Goal: Task Accomplishment & Management: Manage account settings

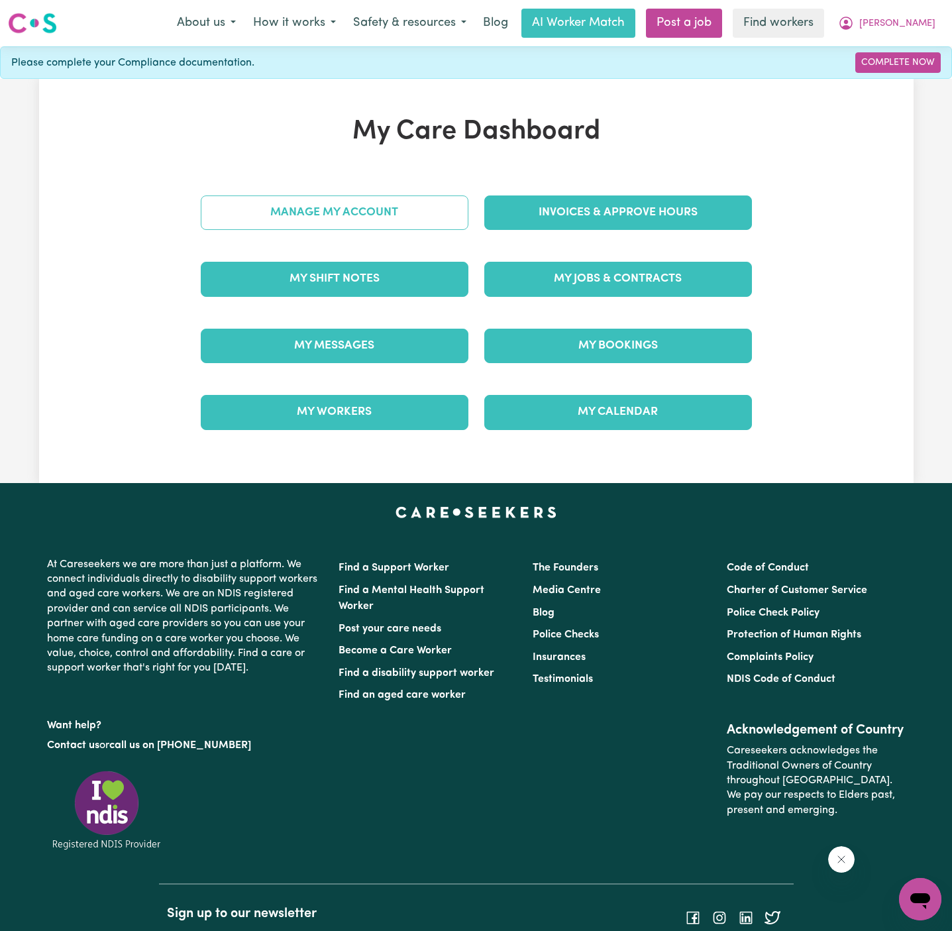
click at [385, 215] on link "Manage My Account" at bounding box center [335, 212] width 268 height 34
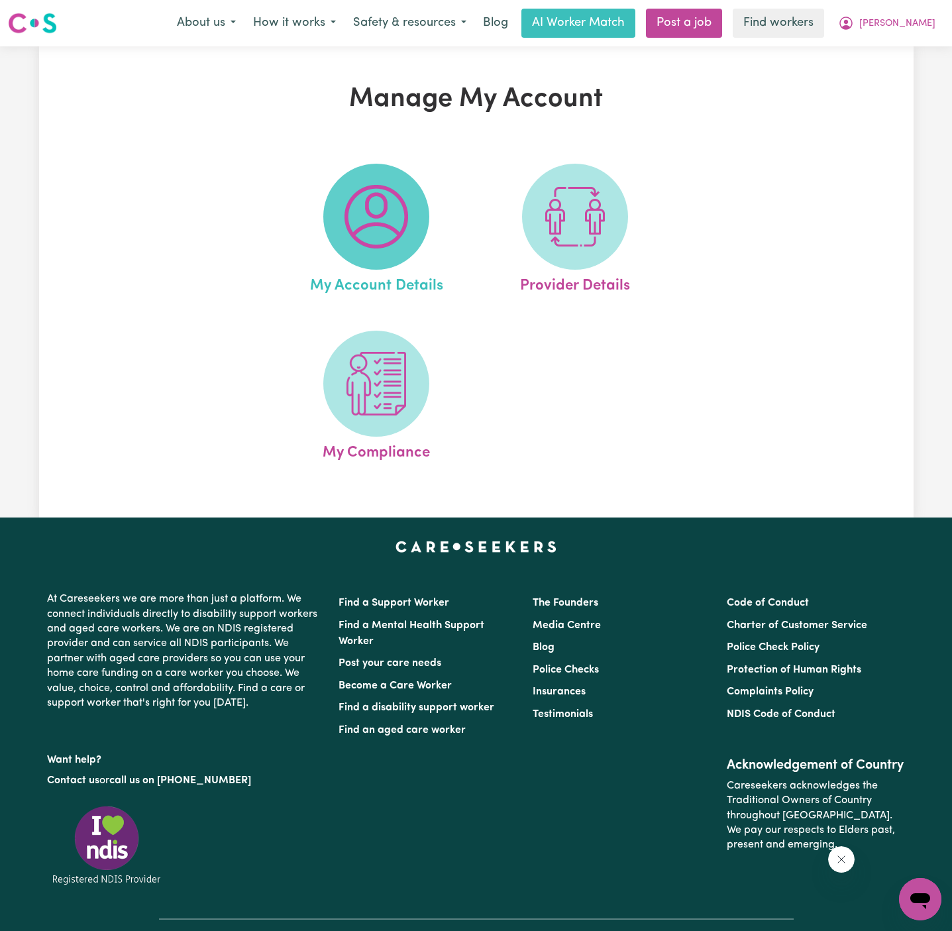
click at [374, 215] on img at bounding box center [376, 217] width 64 height 64
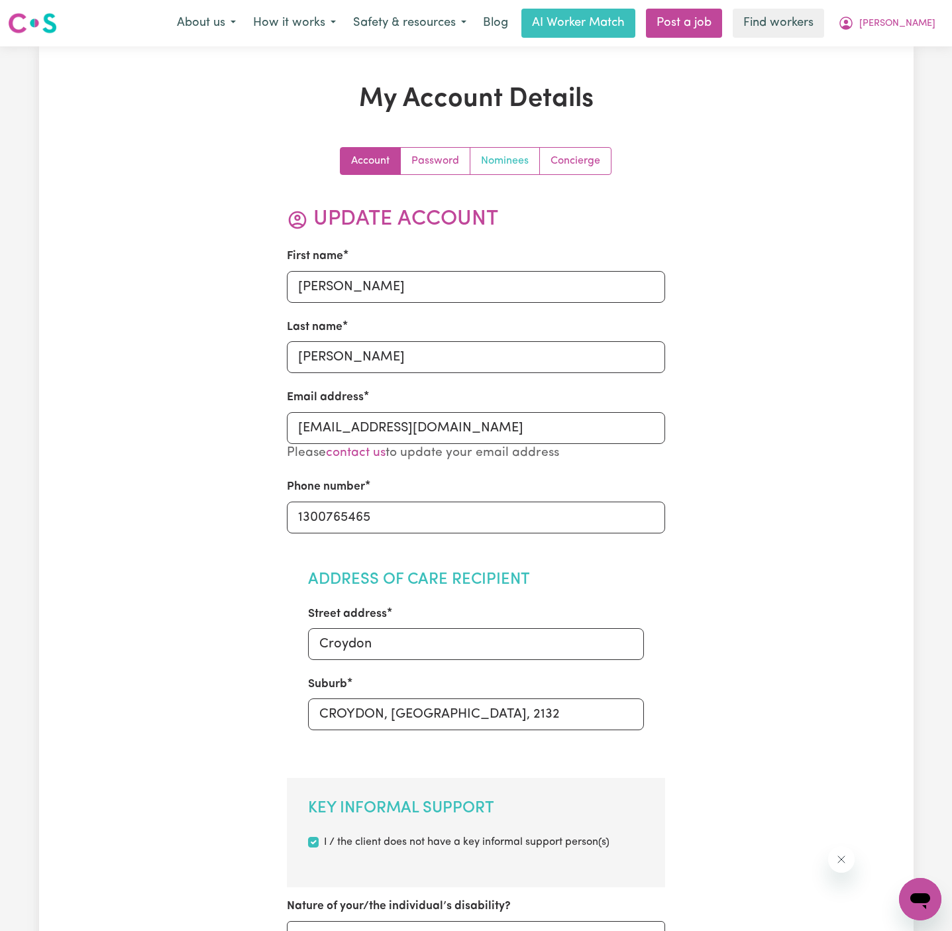
click at [511, 168] on link "Nominees" at bounding box center [505, 161] width 70 height 26
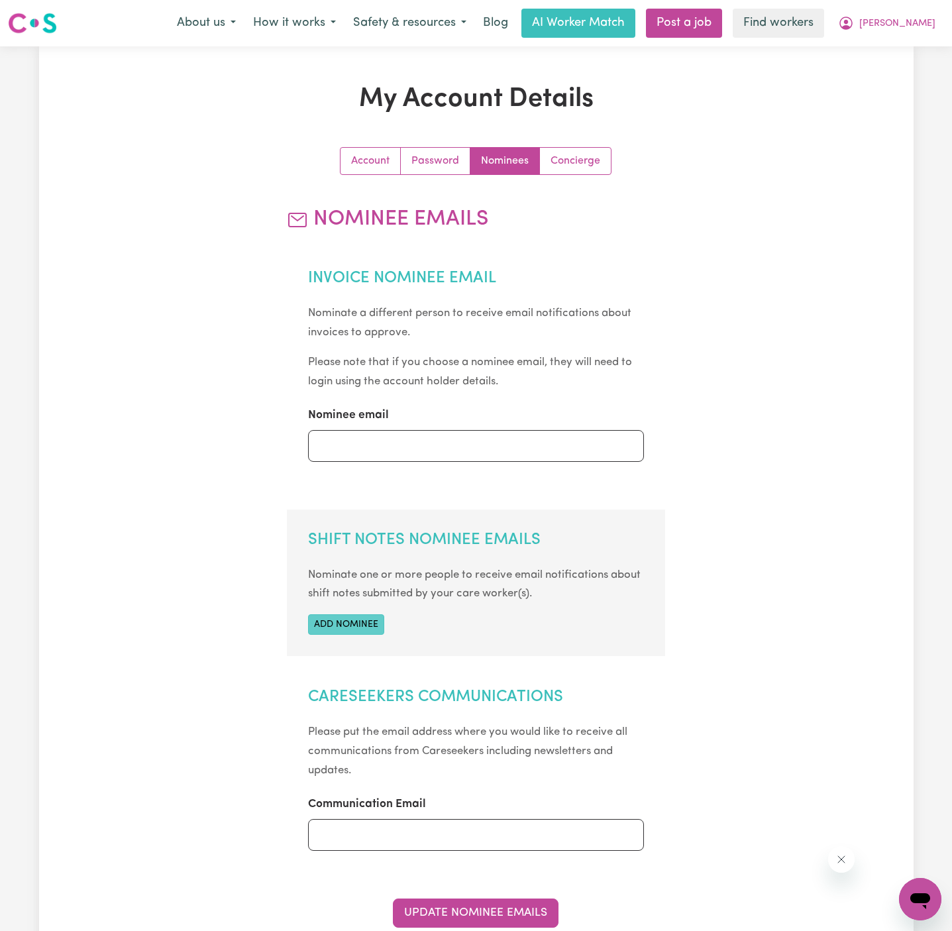
click at [336, 617] on button "Add nominee" at bounding box center [346, 624] width 76 height 21
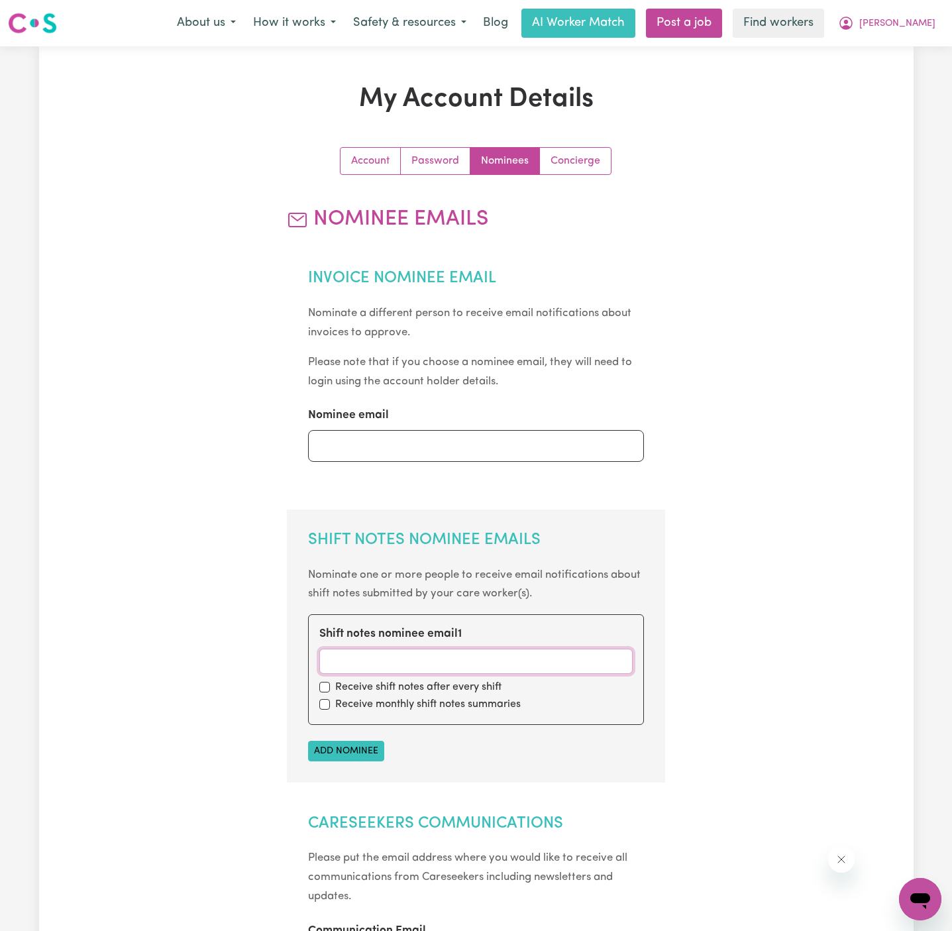
click at [446, 663] on input "Shift notes nominee email 1" at bounding box center [475, 660] width 313 height 25
paste input "[EMAIL_ADDRESS][DOMAIN_NAME]"
type input "[EMAIL_ADDRESS][DOMAIN_NAME]"
click at [327, 688] on input "checkbox" at bounding box center [324, 687] width 11 height 11
checkbox input "true"
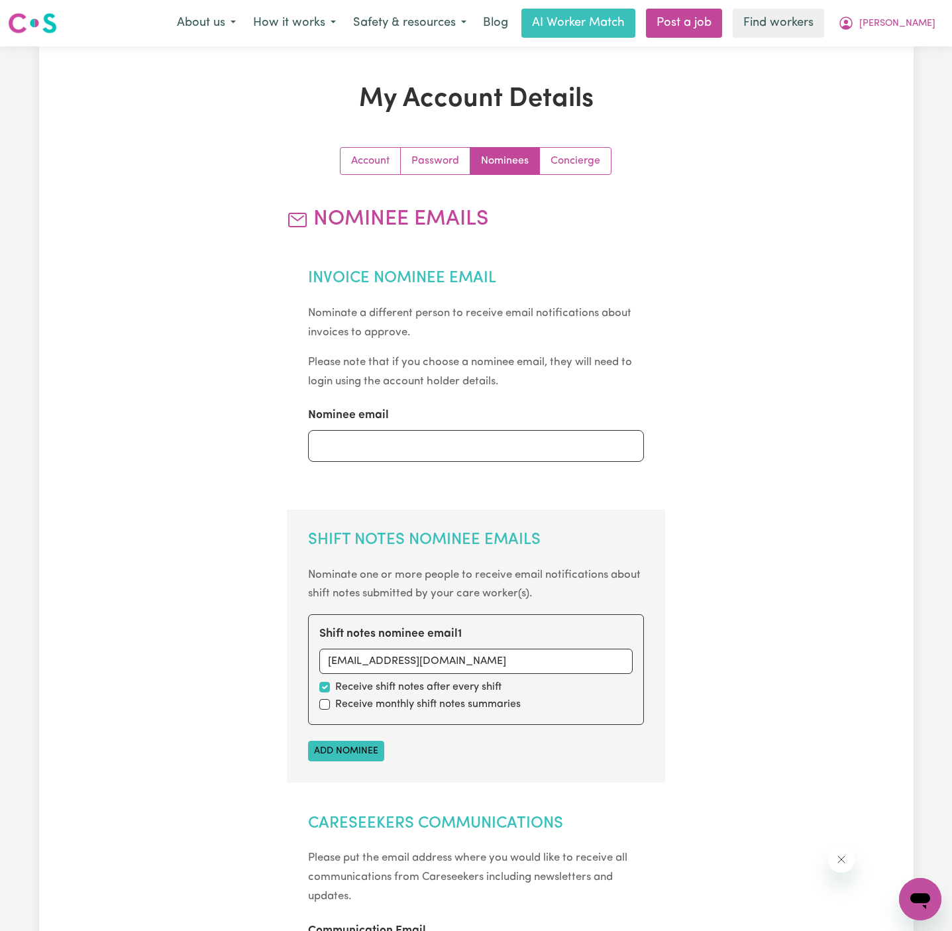
click at [327, 697] on div "Receive monthly shift notes summaries" at bounding box center [475, 704] width 313 height 16
click at [323, 701] on input "checkbox" at bounding box center [324, 704] width 11 height 11
checkbox input "true"
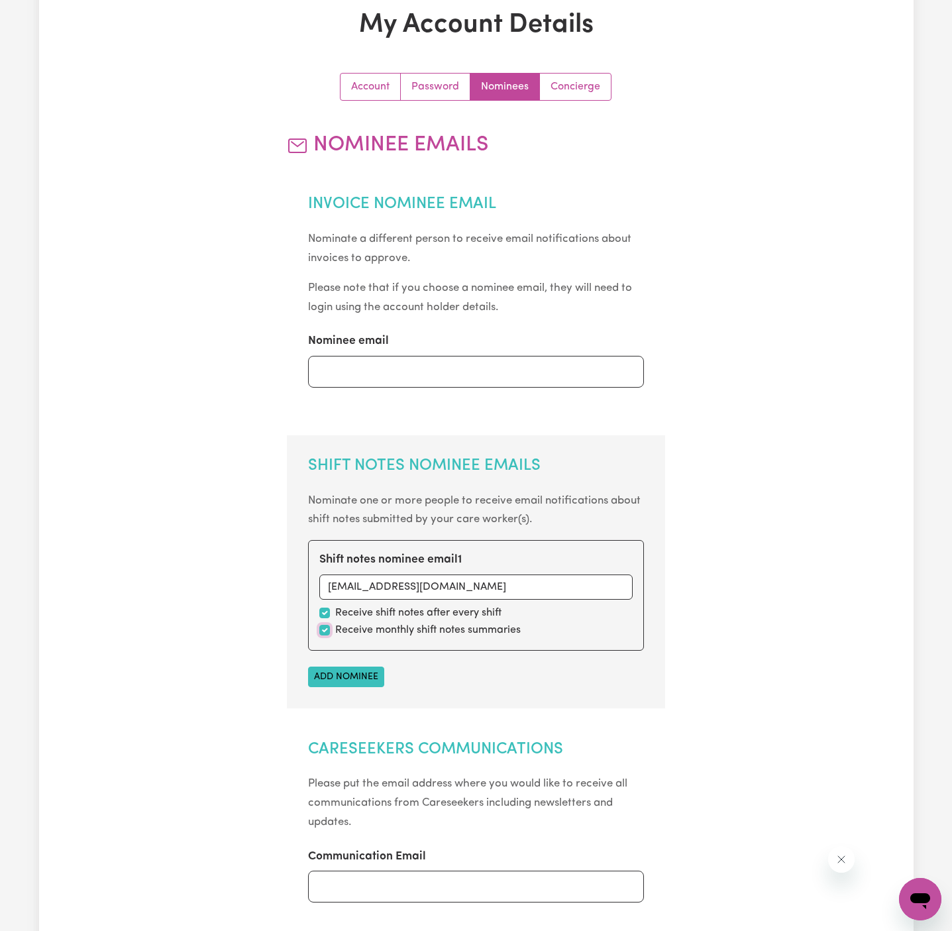
scroll to position [175, 0]
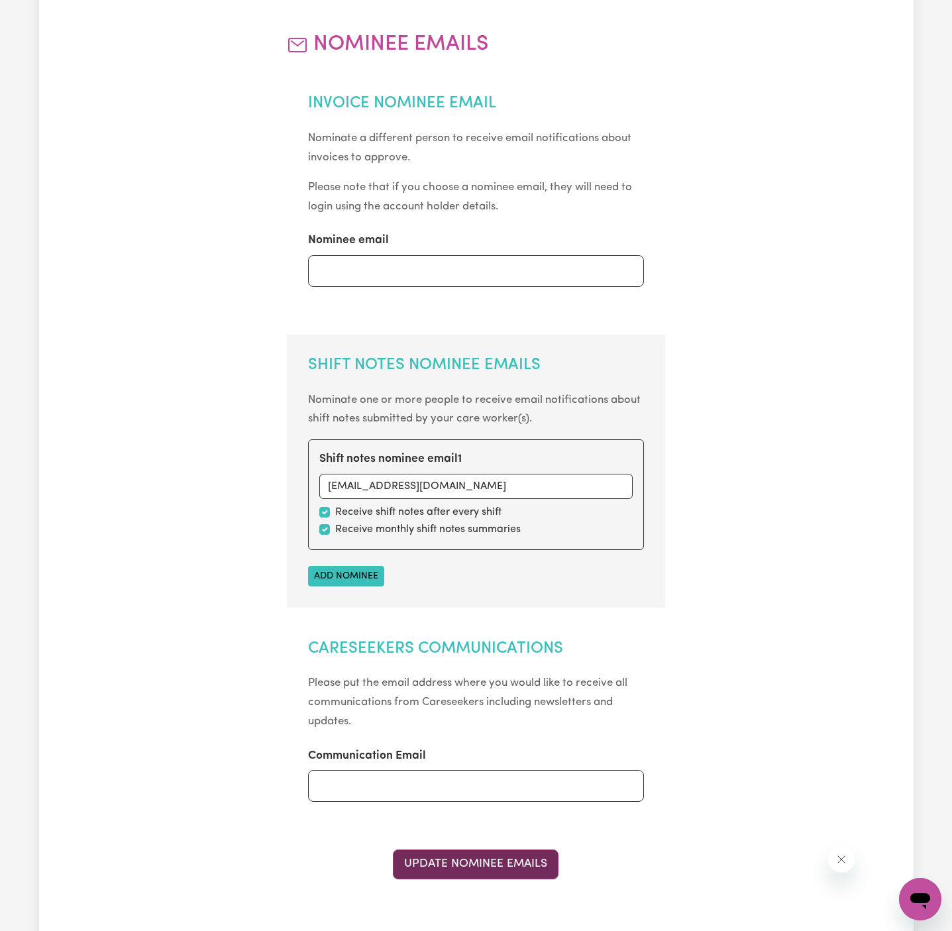
click at [501, 864] on button "Update Nominee Emails" at bounding box center [476, 863] width 166 height 29
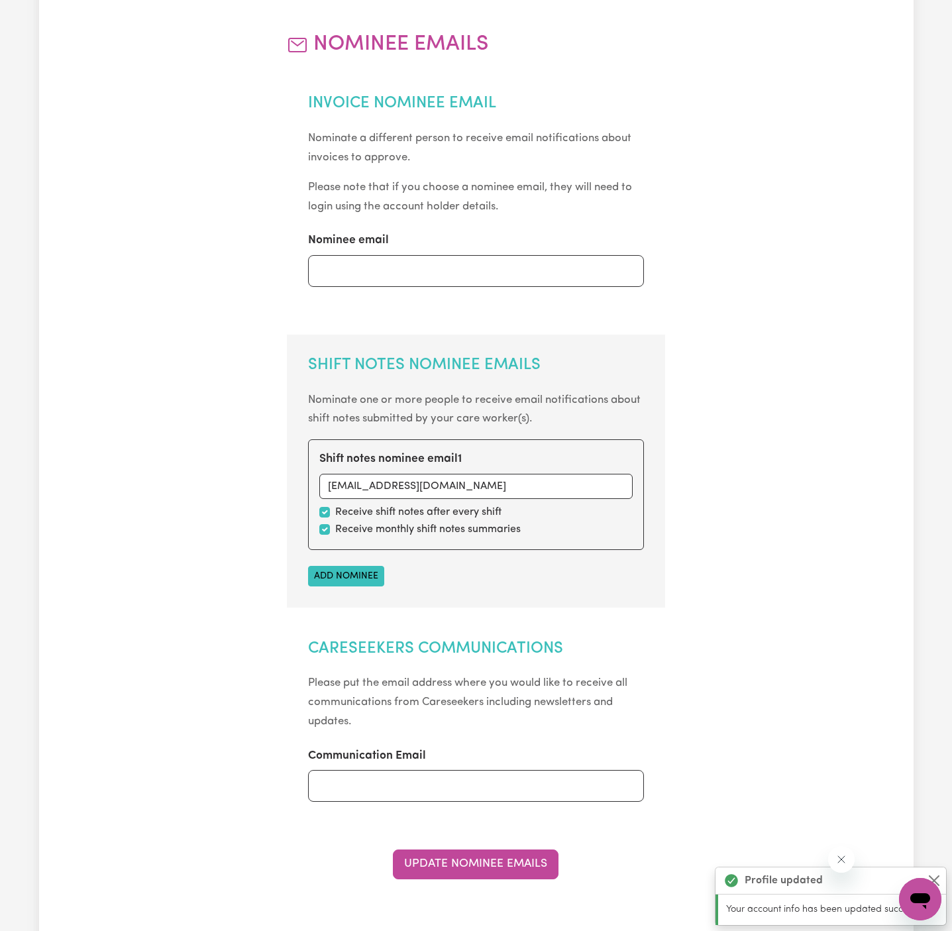
scroll to position [0, 0]
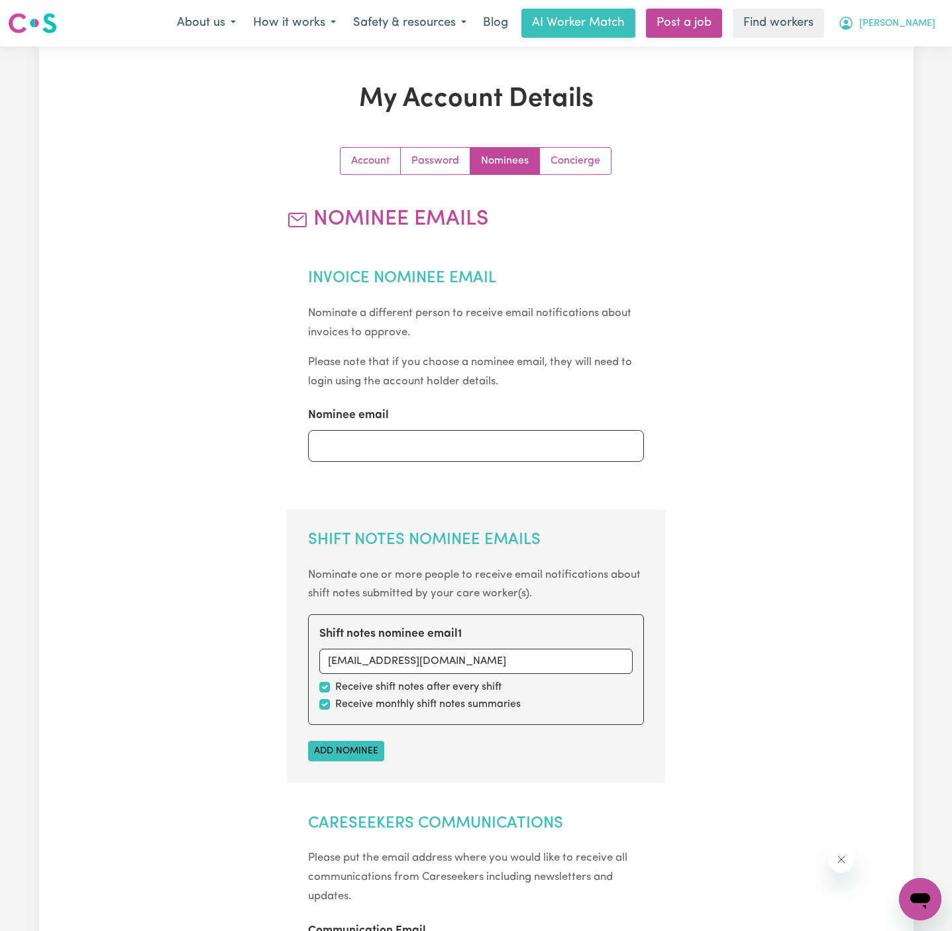
click at [935, 25] on button "[PERSON_NAME]" at bounding box center [886, 23] width 115 height 28
click at [931, 39] on link "My Dashboard" at bounding box center [891, 51] width 105 height 25
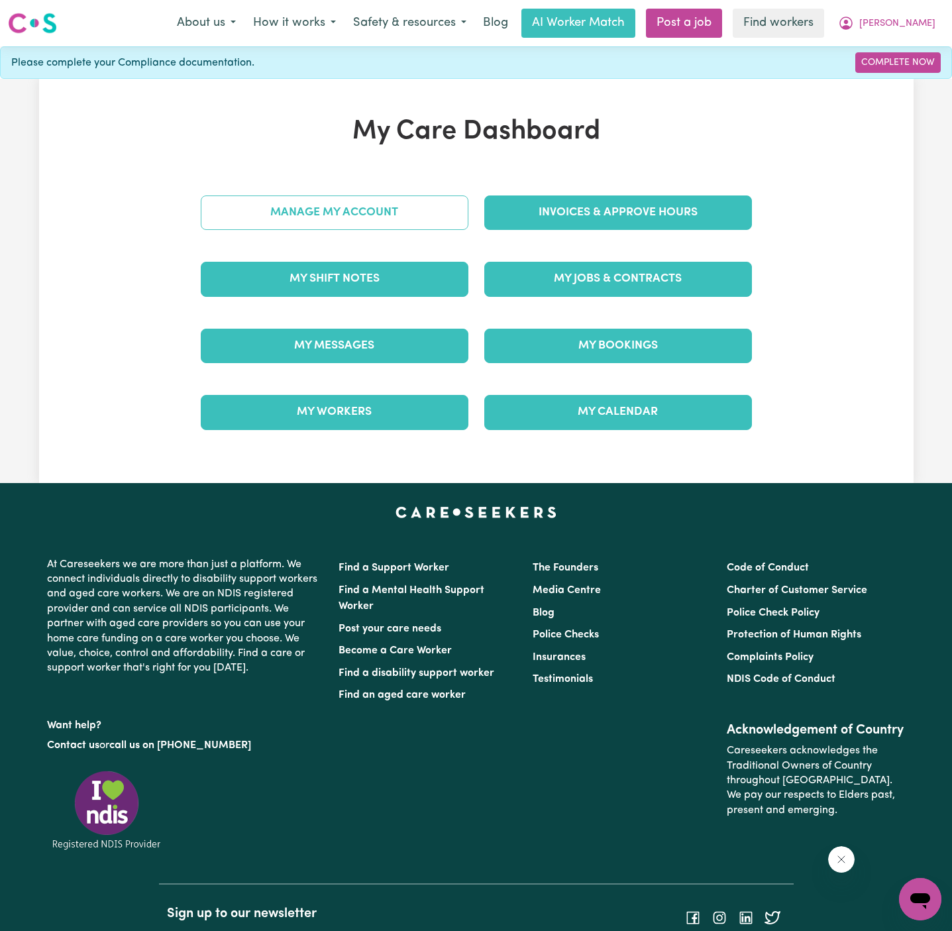
click at [429, 209] on link "Manage My Account" at bounding box center [335, 212] width 268 height 34
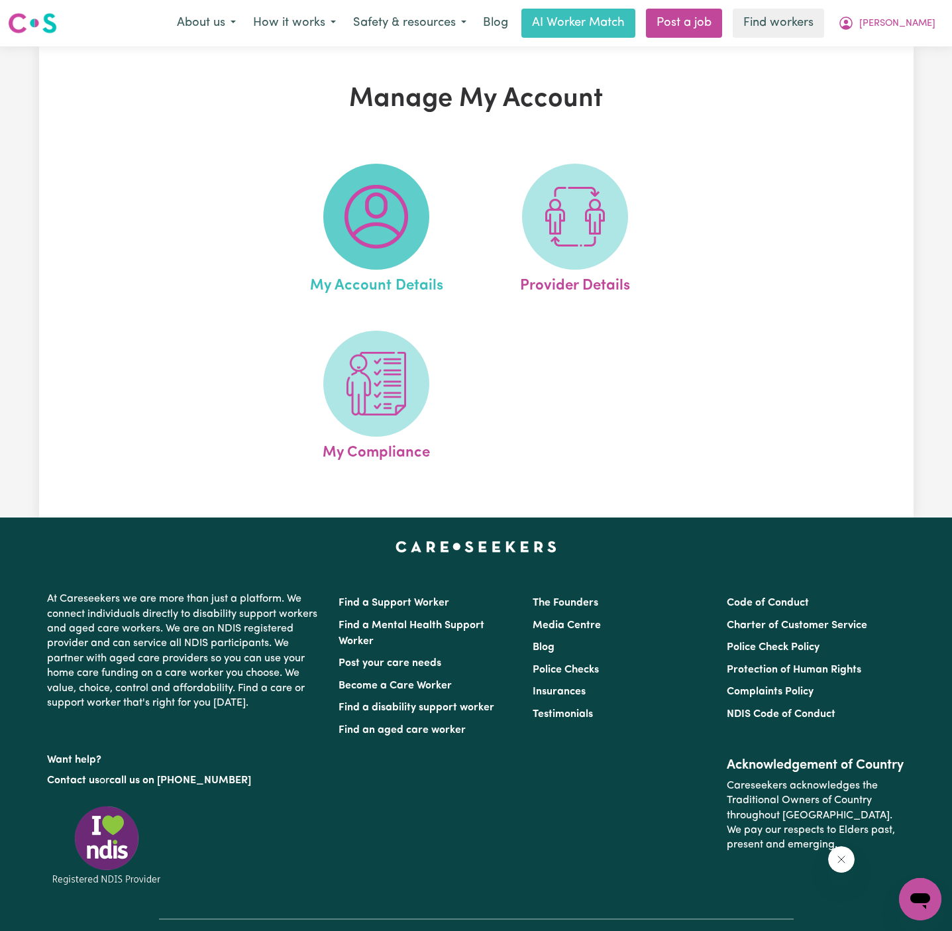
click at [415, 209] on span at bounding box center [376, 217] width 106 height 106
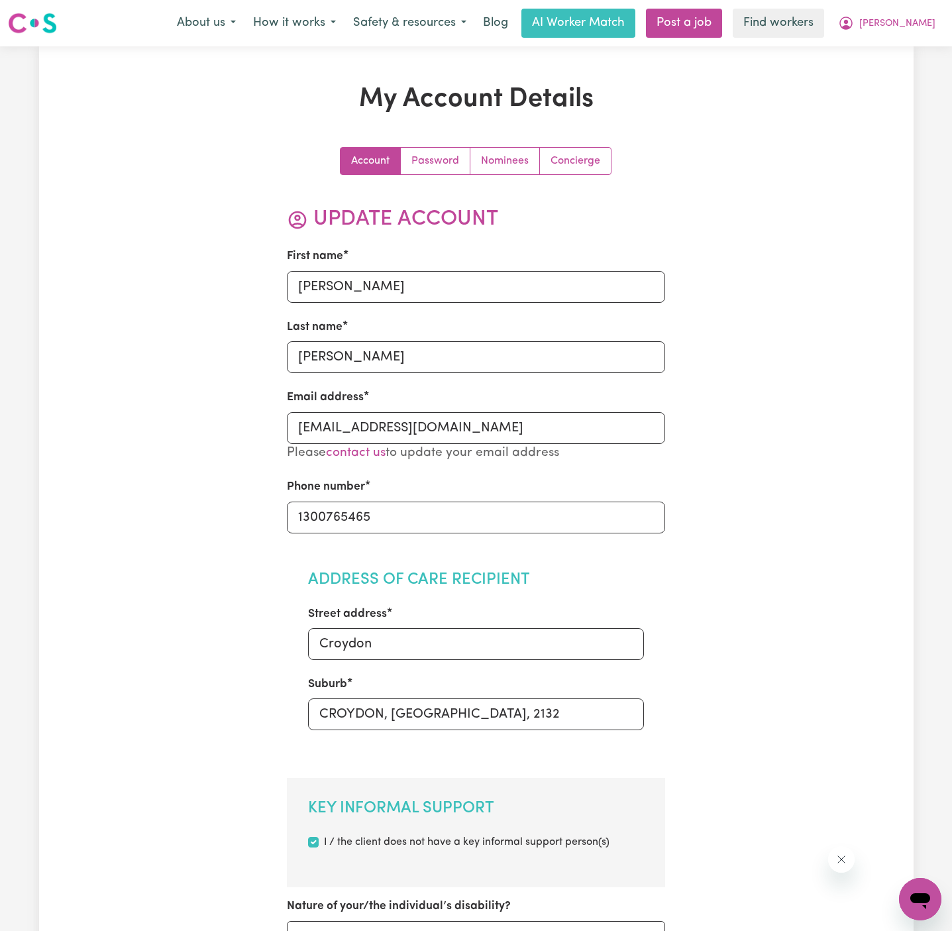
click at [944, 25] on div "Menu About us How it works Safety & resources Blog AI Worker Match Post a job F…" at bounding box center [476, 23] width 952 height 30
click at [925, 21] on span "[PERSON_NAME]" at bounding box center [897, 24] width 76 height 15
click at [921, 76] on link "Logout" at bounding box center [891, 76] width 105 height 25
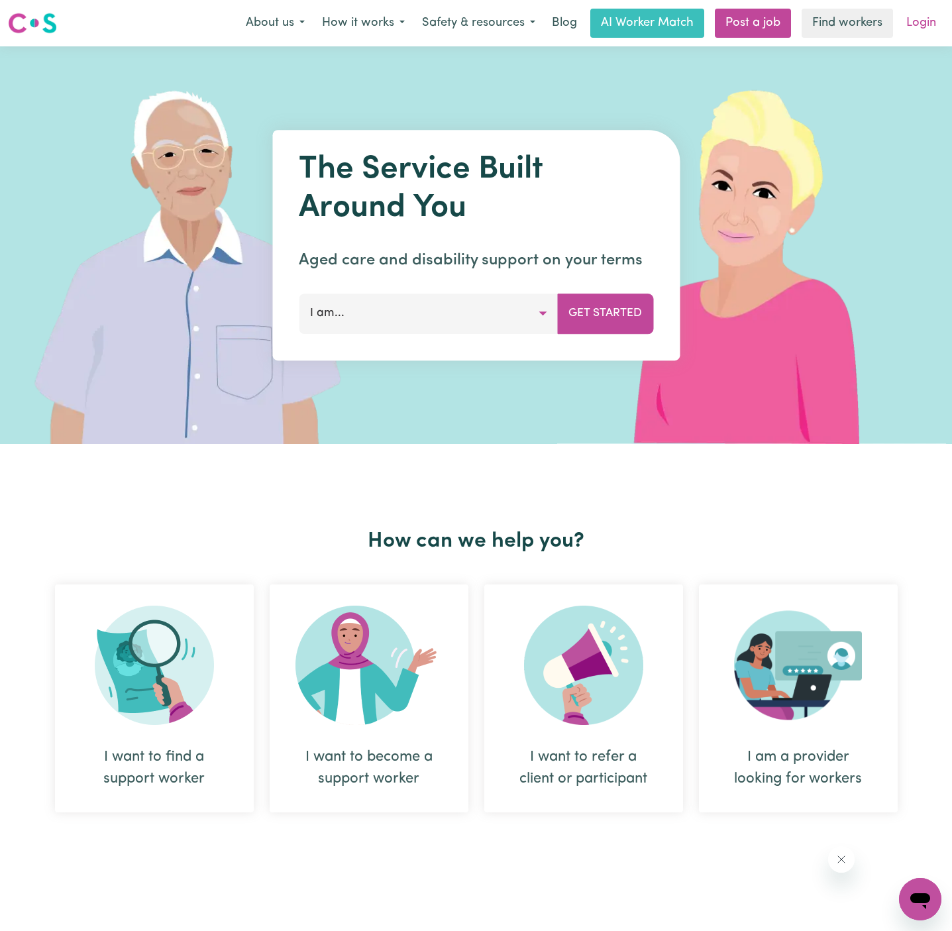
click at [919, 19] on link "Login" at bounding box center [921, 23] width 46 height 29
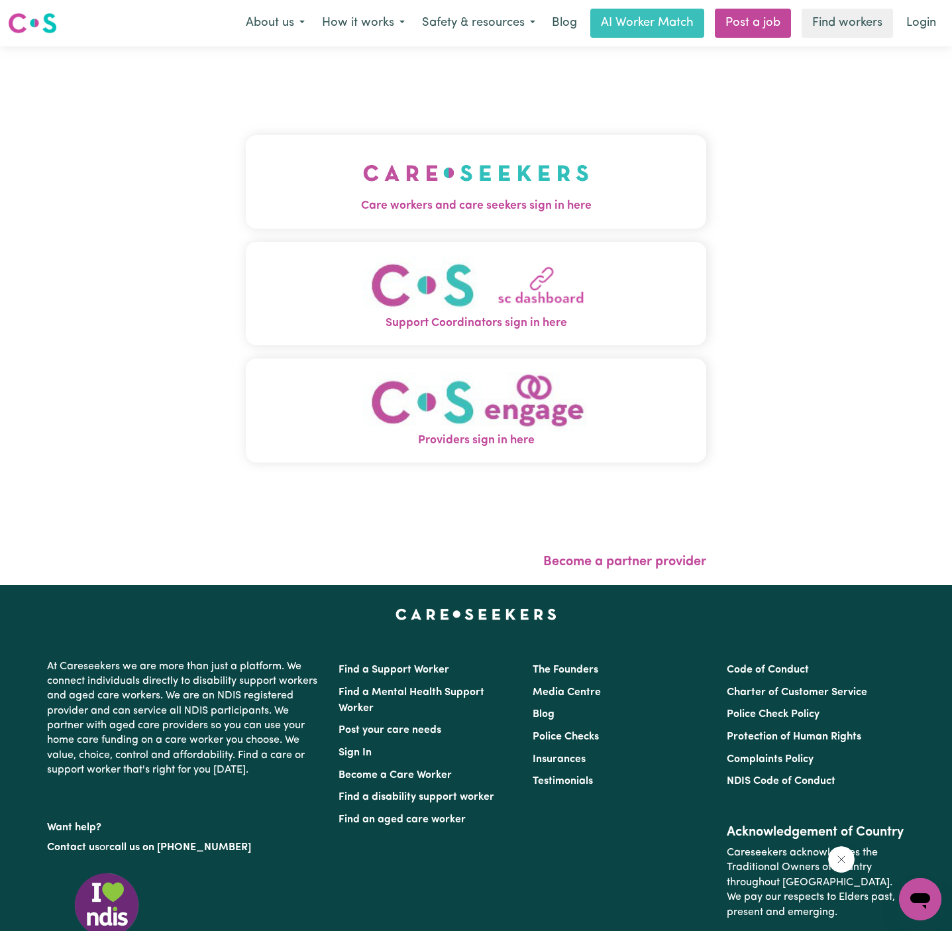
click at [495, 185] on img "Care workers and care seekers sign in here" at bounding box center [476, 172] width 226 height 49
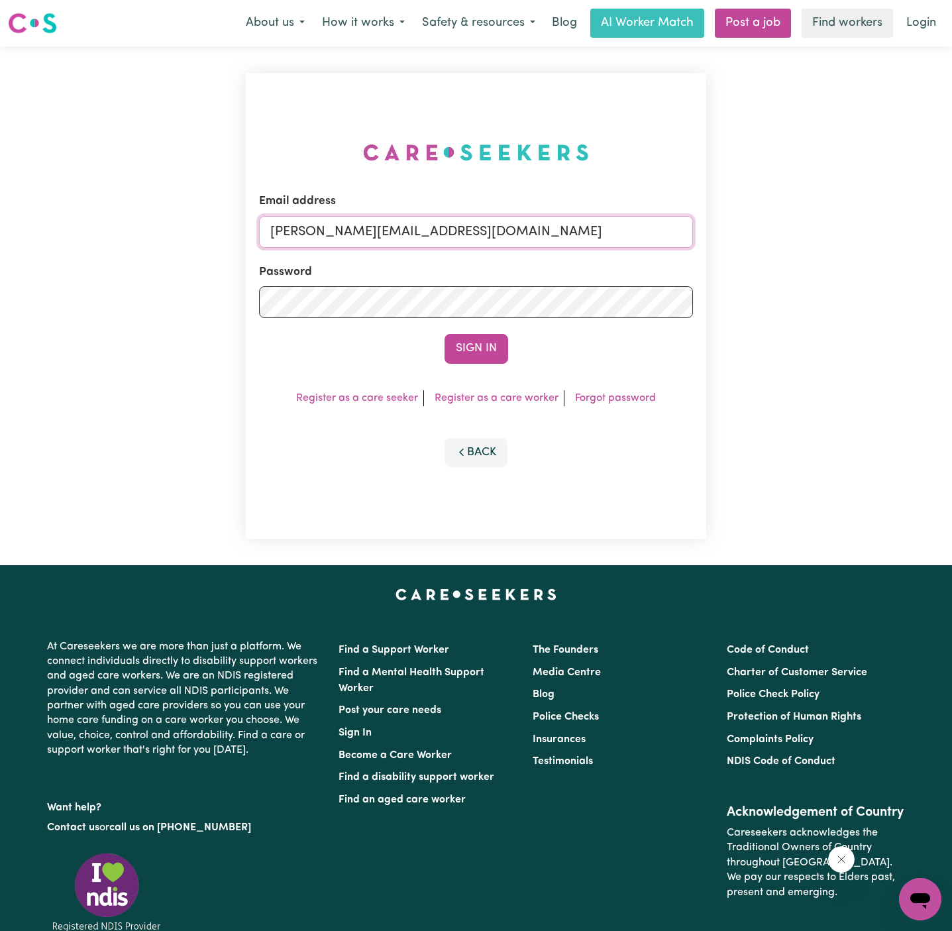
click at [423, 221] on input "[PERSON_NAME][EMAIL_ADDRESS][DOMAIN_NAME]" at bounding box center [476, 232] width 434 height 32
drag, startPoint x: 343, startPoint y: 235, endPoint x: 862, endPoint y: 235, distance: 519.3
click at [862, 235] on div "Email address [EMAIL_ADDRESS][DOMAIN_NAME] Password Sign In Register as a care …" at bounding box center [476, 305] width 952 height 519
type input "[EMAIL_ADDRESS][DOMAIN_NAME]"
click at [444, 334] on button "Sign In" at bounding box center [476, 348] width 64 height 29
